Goal: Information Seeking & Learning: Learn about a topic

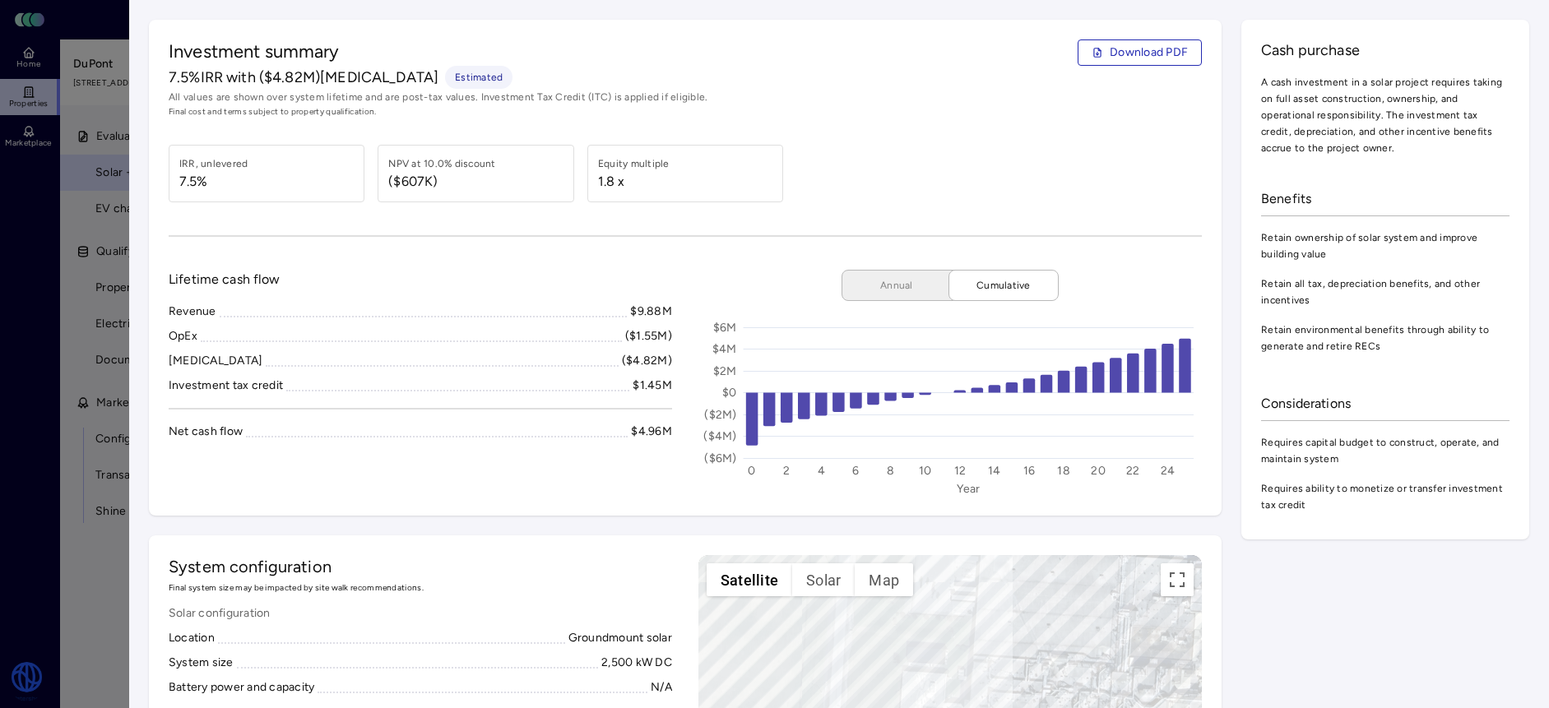
scroll to position [213, 0]
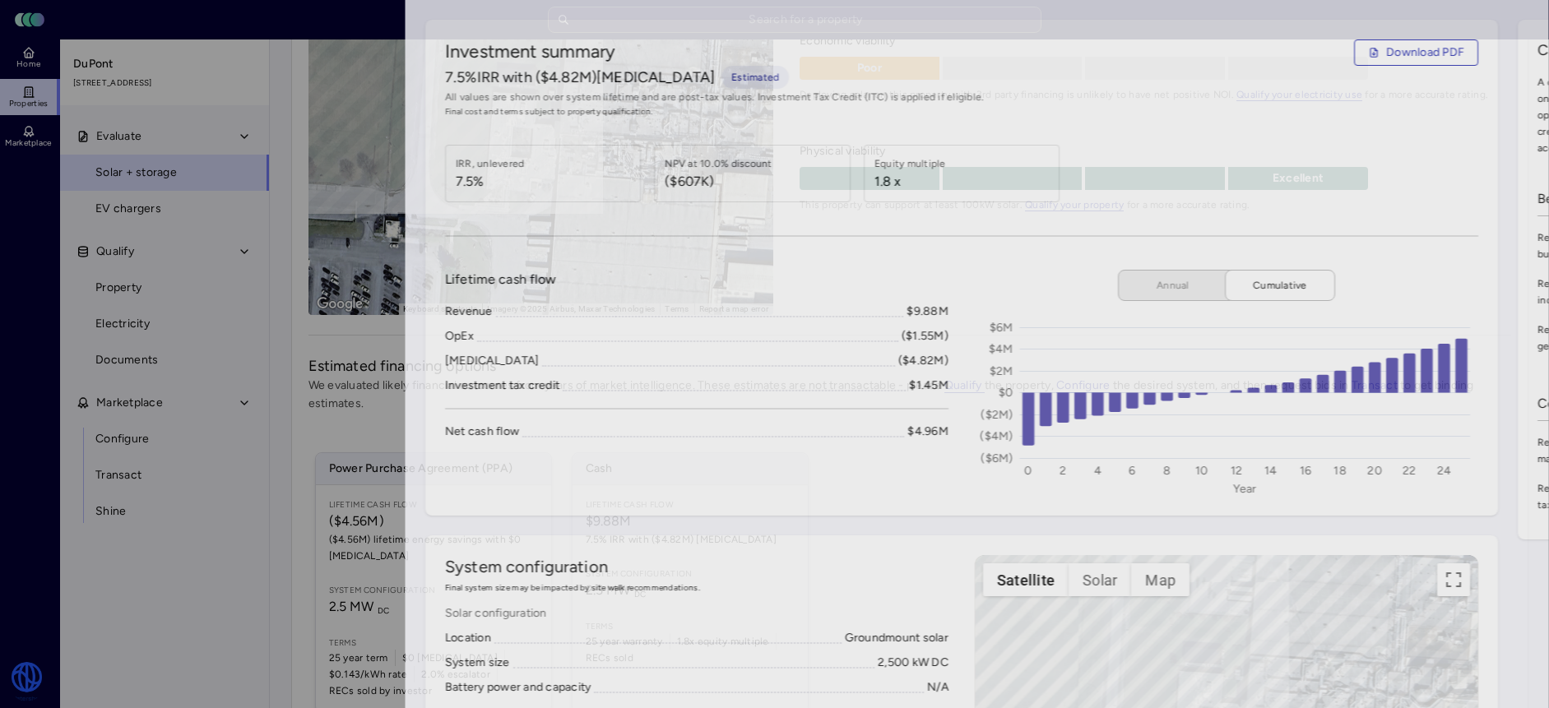
click at [49, 113] on div at bounding box center [774, 354] width 1549 height 708
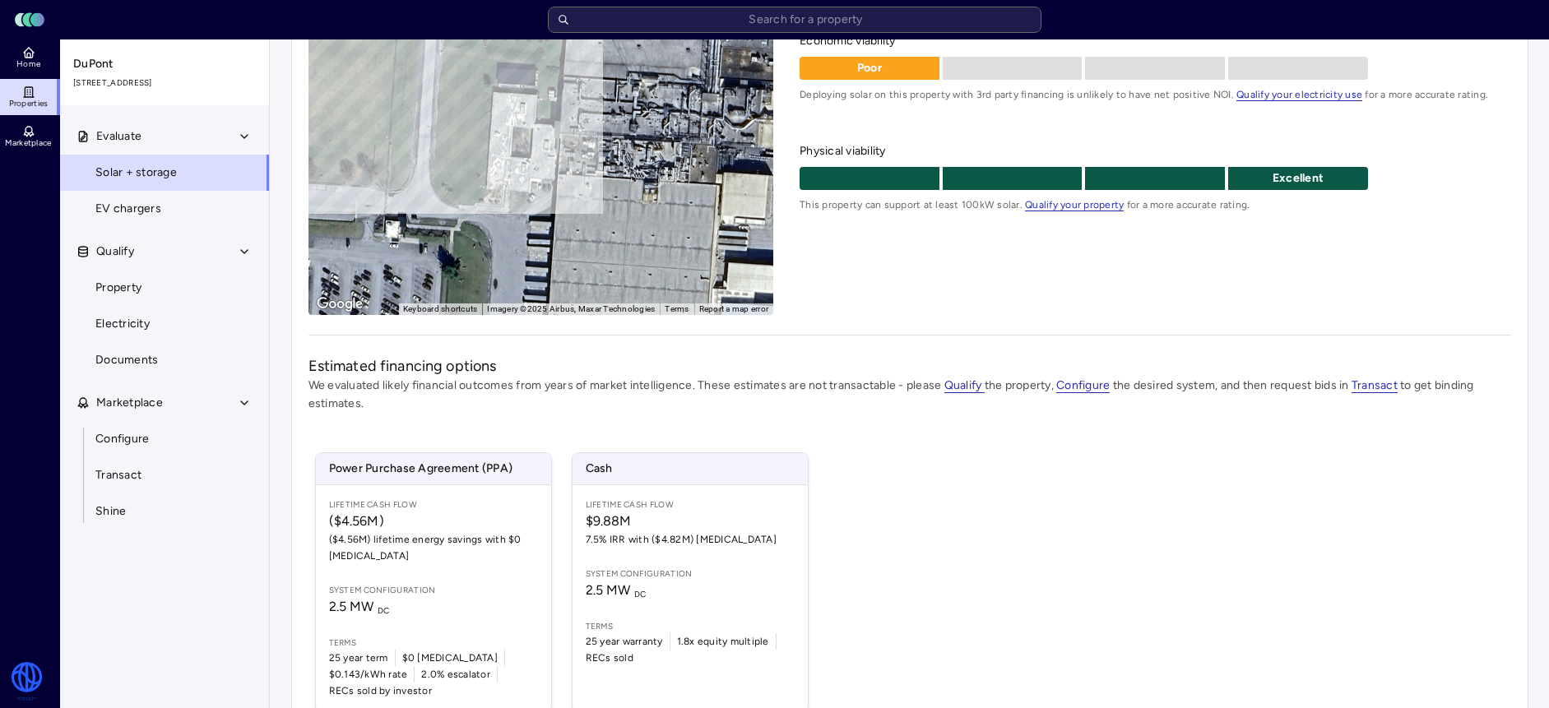
click at [35, 25] on rect at bounding box center [37, 20] width 14 height 14
click at [26, 53] on icon at bounding box center [28, 52] width 13 height 13
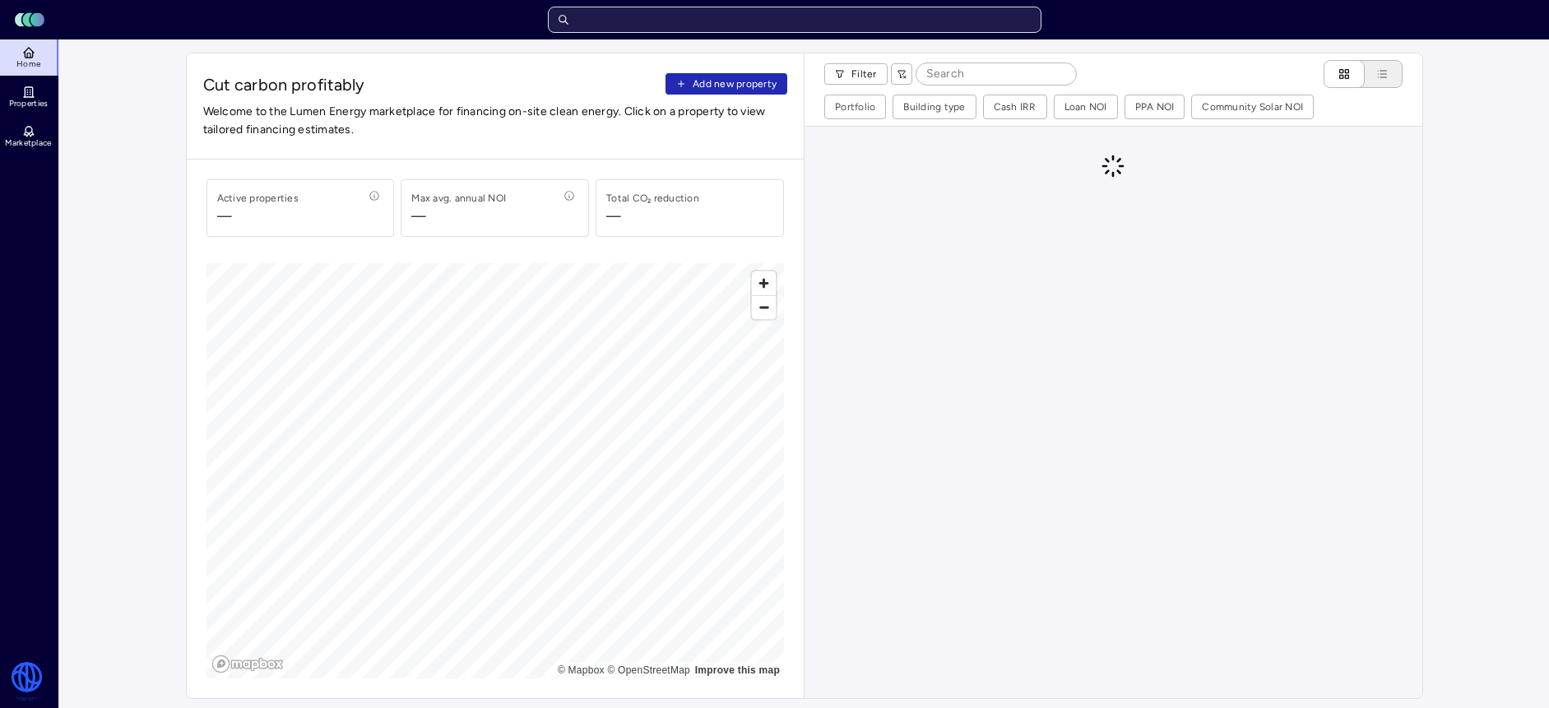
click at [793, 21] on input "text" at bounding box center [794, 20] width 493 height 26
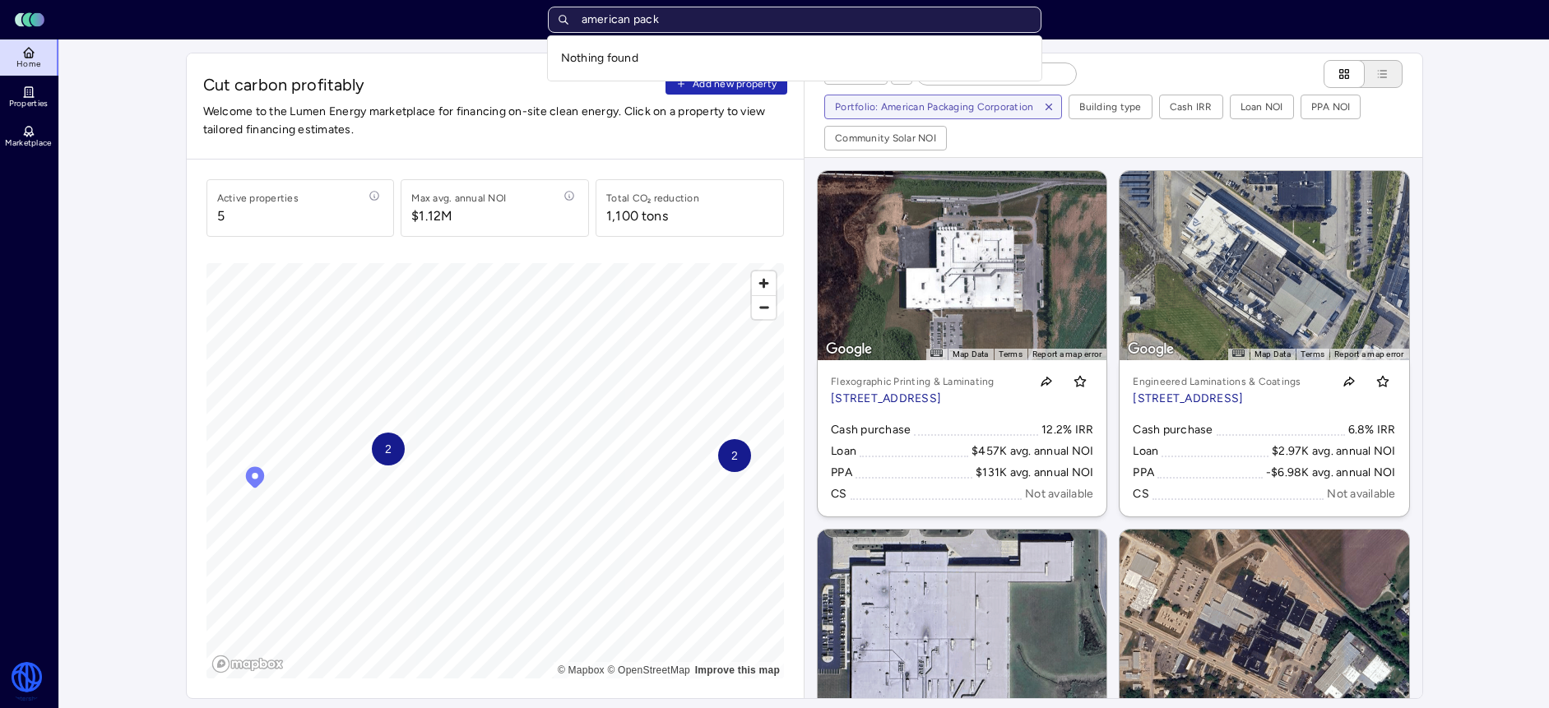
type input "american pack"
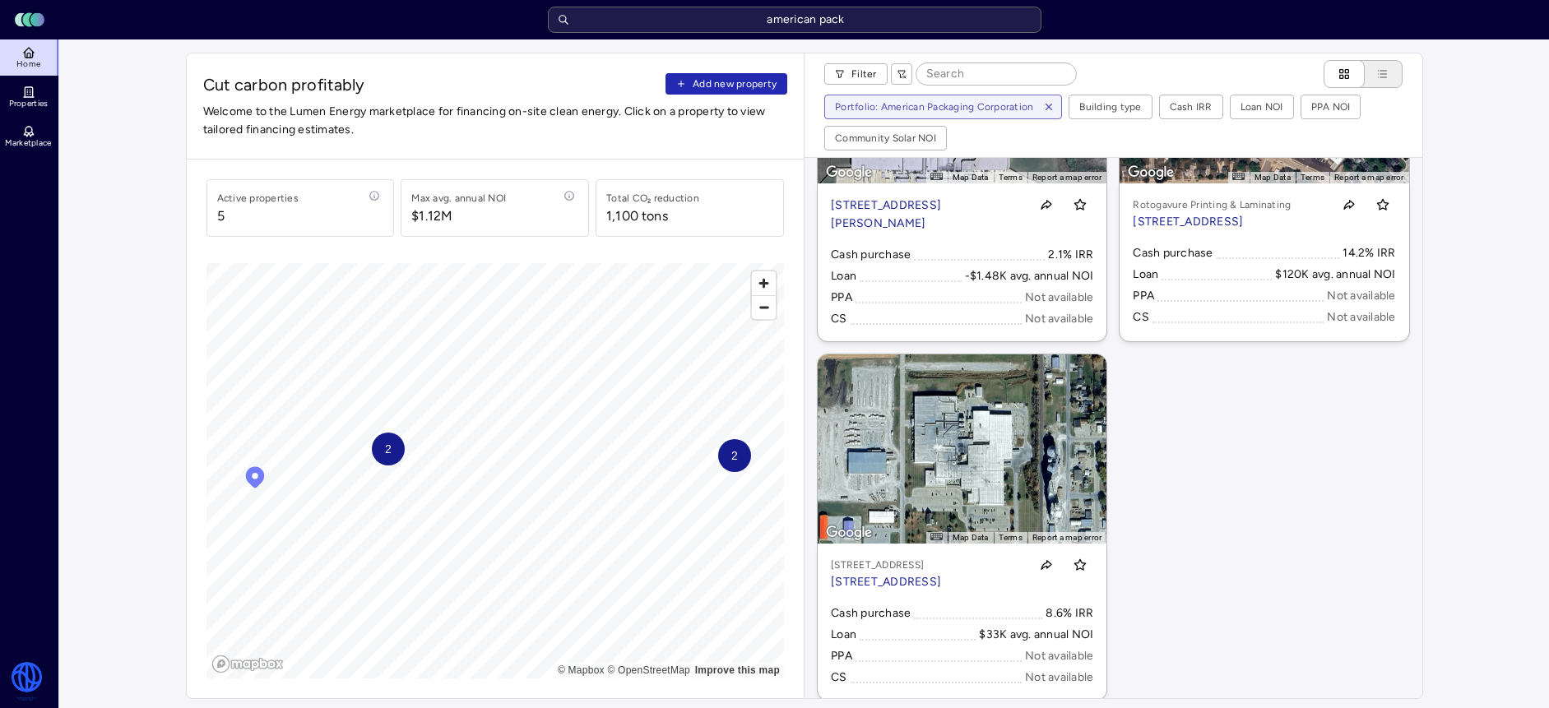
scroll to position [573, 0]
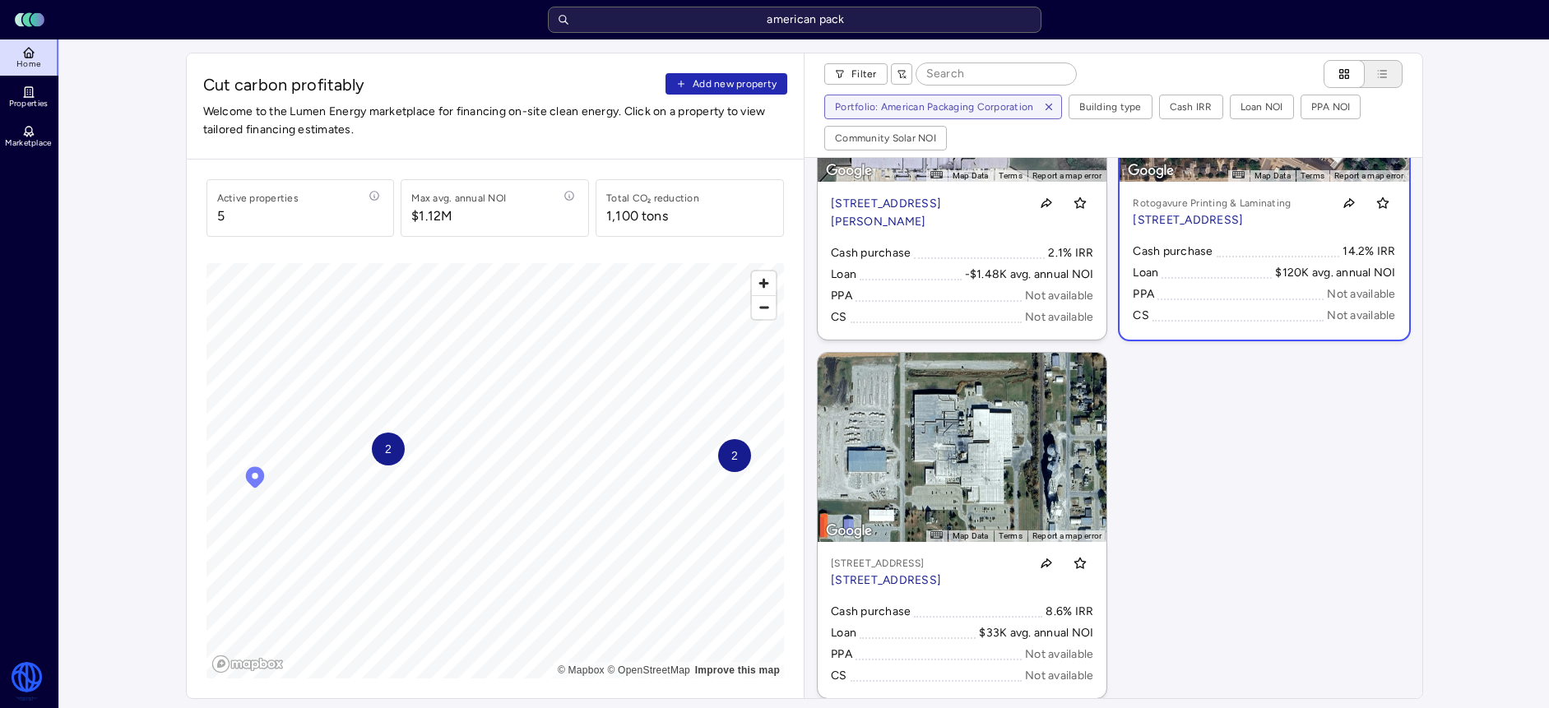
click at [1190, 288] on div "Cash purchase 14.2% IRR Loan $120K avg. annual NOI PPA Not available CS Not ava…" at bounding box center [1263, 284] width 262 height 82
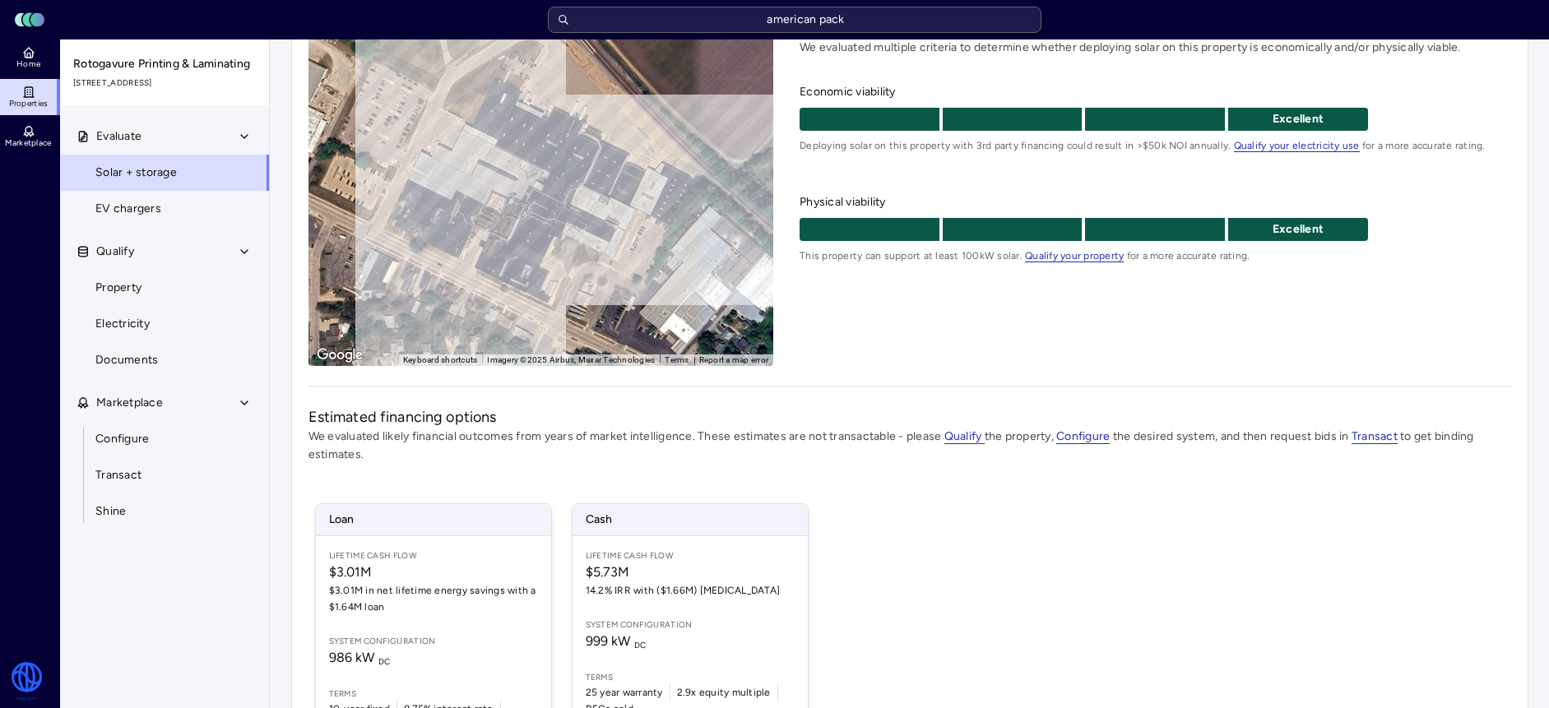
scroll to position [289, 0]
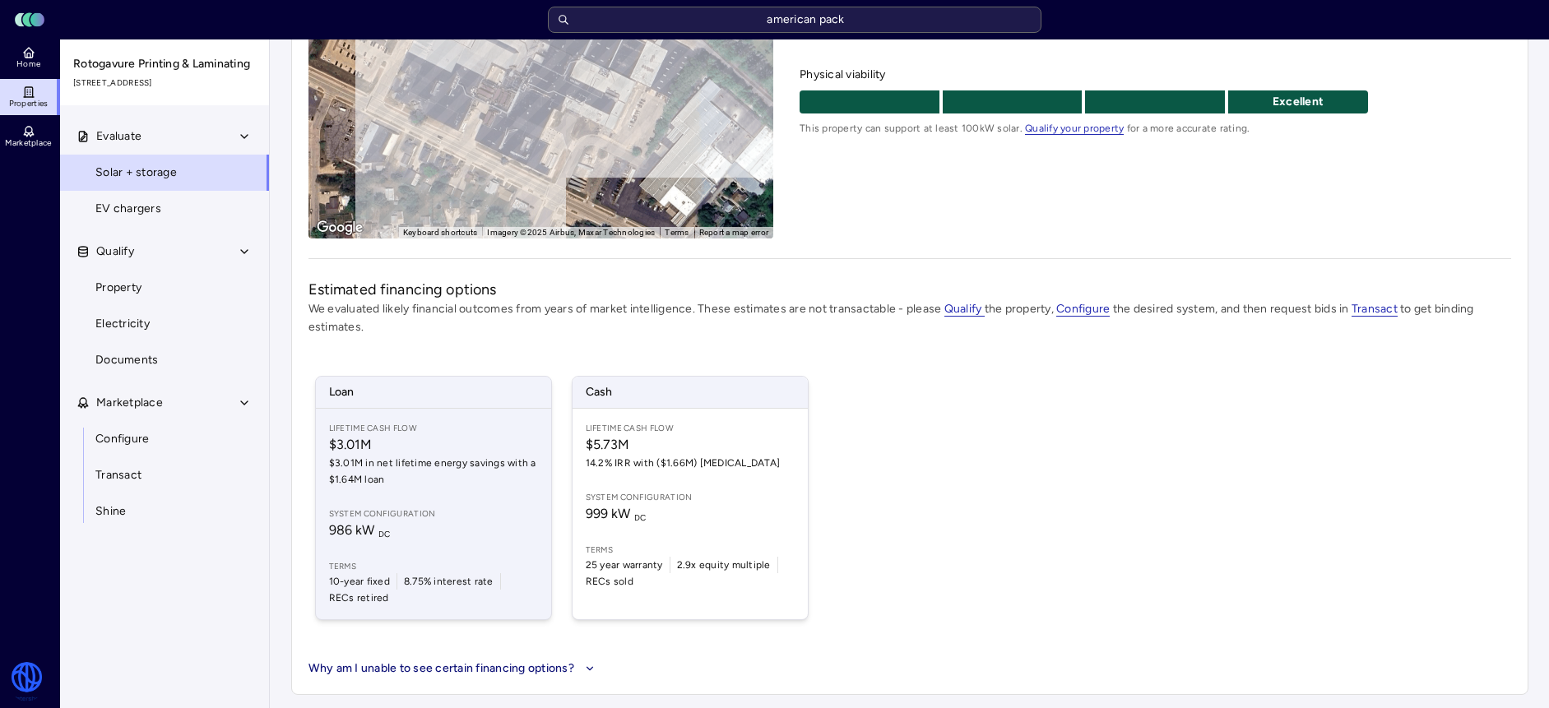
click at [532, 456] on span "$3.01M in net lifetime energy savings with a $1.64M loan" at bounding box center [433, 471] width 209 height 33
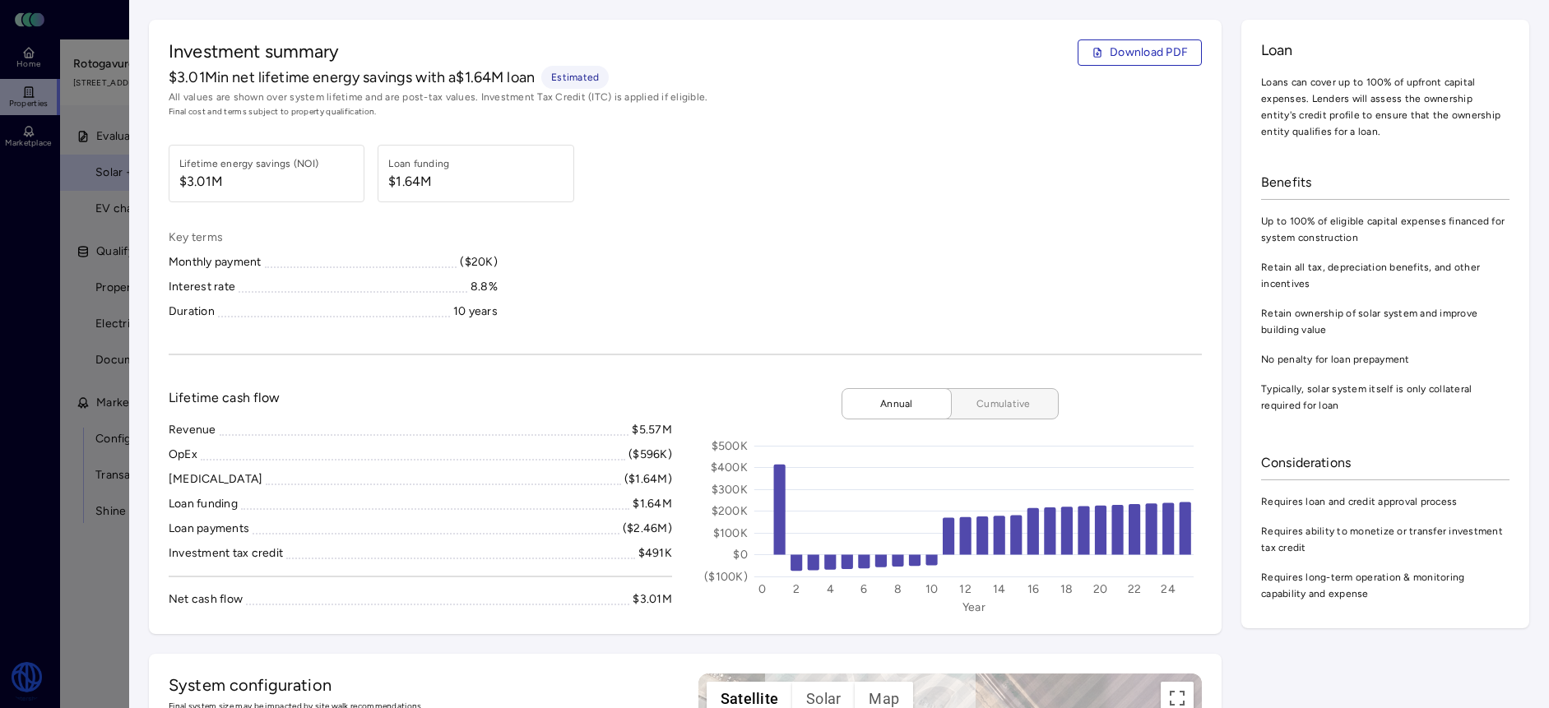
click at [1008, 399] on span "Cumulative" at bounding box center [1003, 404] width 82 height 16
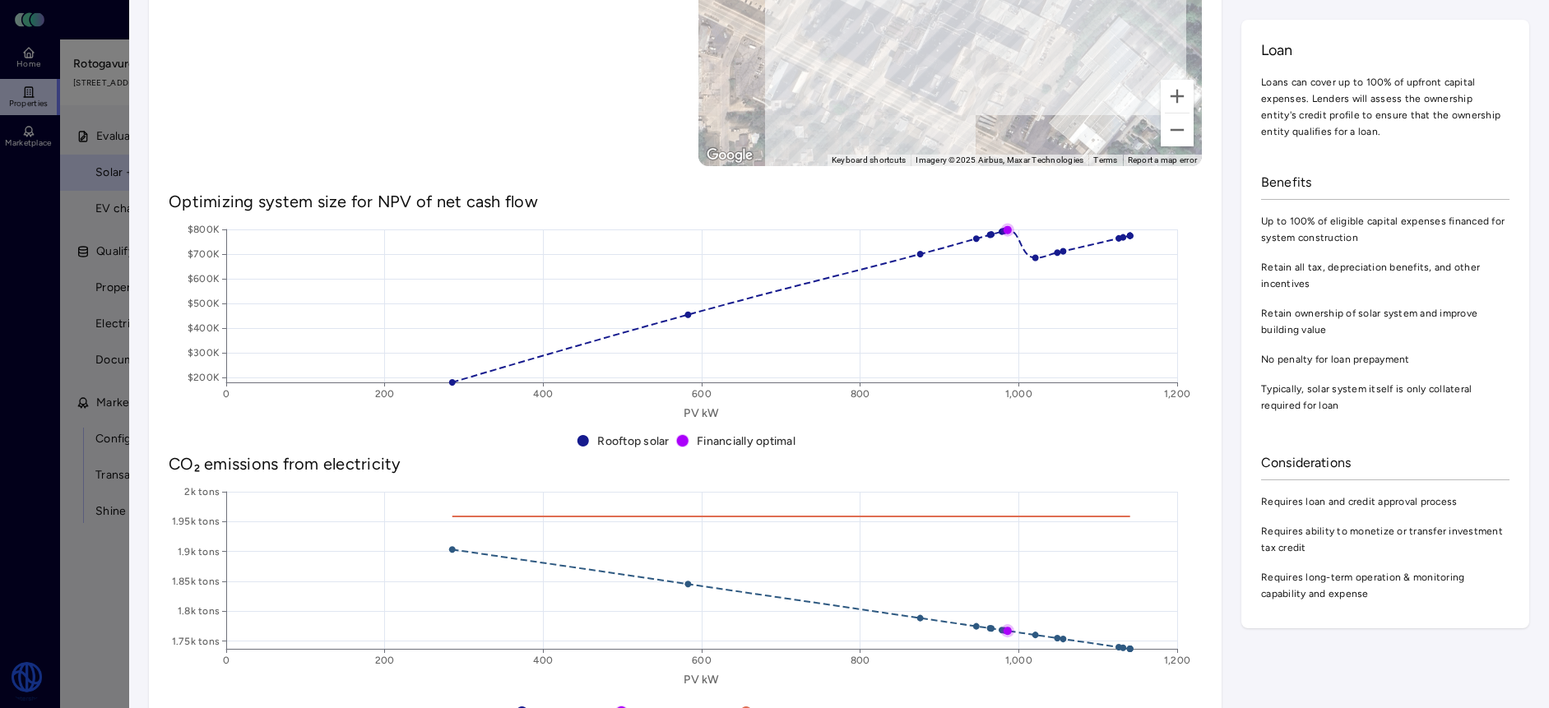
scroll to position [255, 0]
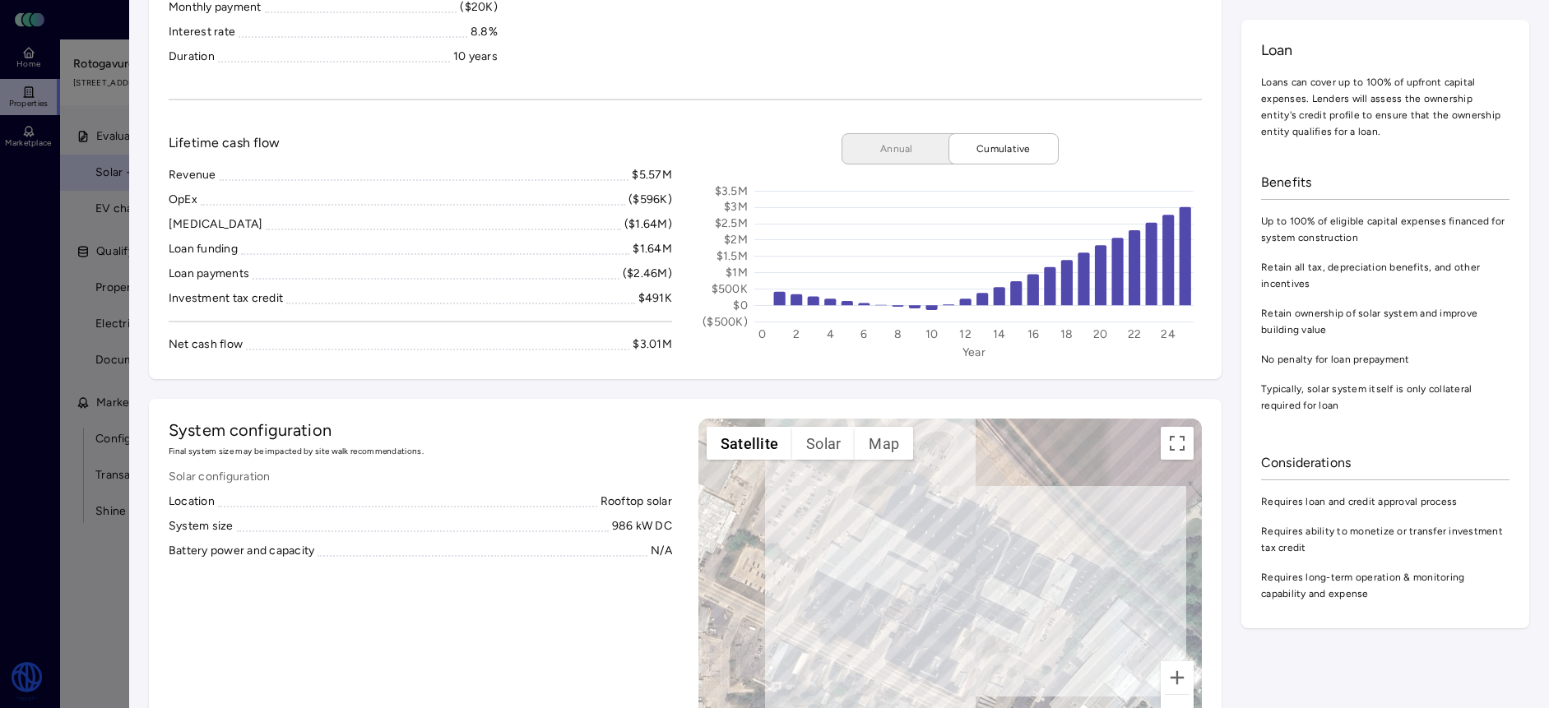
click at [111, 272] on div at bounding box center [774, 354] width 1549 height 708
